Goal: Use online tool/utility: Utilize a website feature to perform a specific function

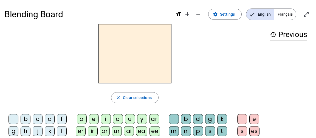
scroll to position [27, 0]
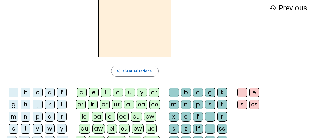
click at [15, 116] on div "m" at bounding box center [14, 117] width 10 height 10
click at [118, 93] on div "o" at bounding box center [118, 93] width 10 height 10
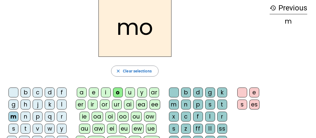
click at [175, 104] on div "m" at bounding box center [174, 105] width 10 height 10
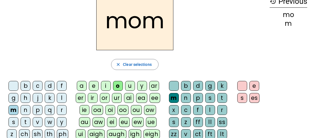
scroll to position [36, 0]
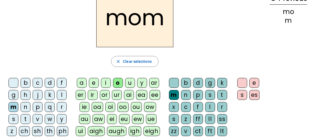
click at [200, 96] on div "p" at bounding box center [198, 95] width 10 height 10
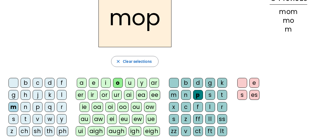
click at [29, 94] on div "h" at bounding box center [26, 95] width 10 height 10
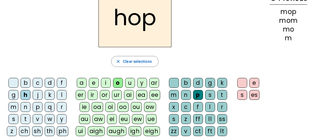
click at [244, 96] on div "s" at bounding box center [243, 95] width 10 height 10
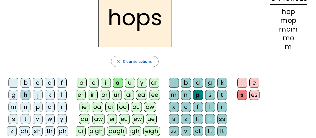
click at [27, 117] on div "t" at bounding box center [26, 119] width 10 height 10
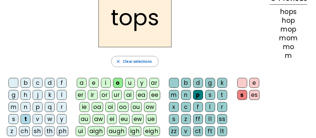
click at [242, 94] on div "s" at bounding box center [243, 95] width 10 height 10
click at [243, 84] on div at bounding box center [243, 83] width 10 height 10
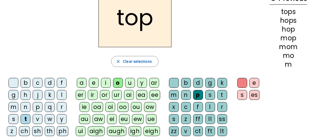
click at [106, 82] on div "i" at bounding box center [106, 83] width 10 height 10
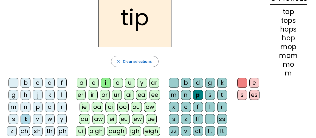
click at [24, 93] on div "h" at bounding box center [26, 95] width 10 height 10
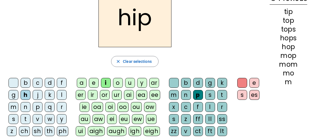
click at [220, 98] on div "t" at bounding box center [223, 95] width 10 height 10
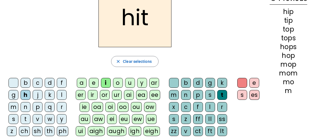
click at [197, 80] on div "d" at bounding box center [198, 83] width 10 height 10
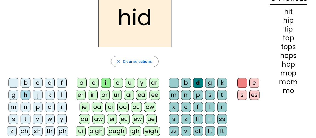
click at [25, 83] on div "b" at bounding box center [26, 83] width 10 height 10
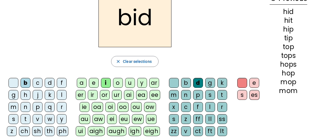
click at [81, 80] on div "a" at bounding box center [82, 83] width 10 height 10
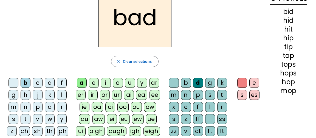
click at [224, 95] on div "t" at bounding box center [223, 95] width 10 height 10
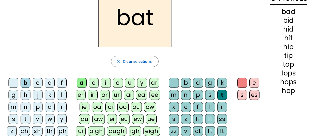
click at [28, 94] on div "h" at bounding box center [26, 95] width 10 height 10
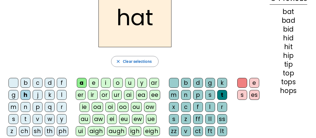
click at [122, 83] on div "o" at bounding box center [118, 83] width 10 height 10
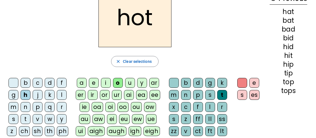
click at [62, 107] on div "r" at bounding box center [62, 107] width 10 height 10
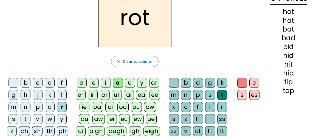
click at [48, 83] on div "d" at bounding box center [50, 83] width 10 height 10
